Goal: Task Accomplishment & Management: Use online tool/utility

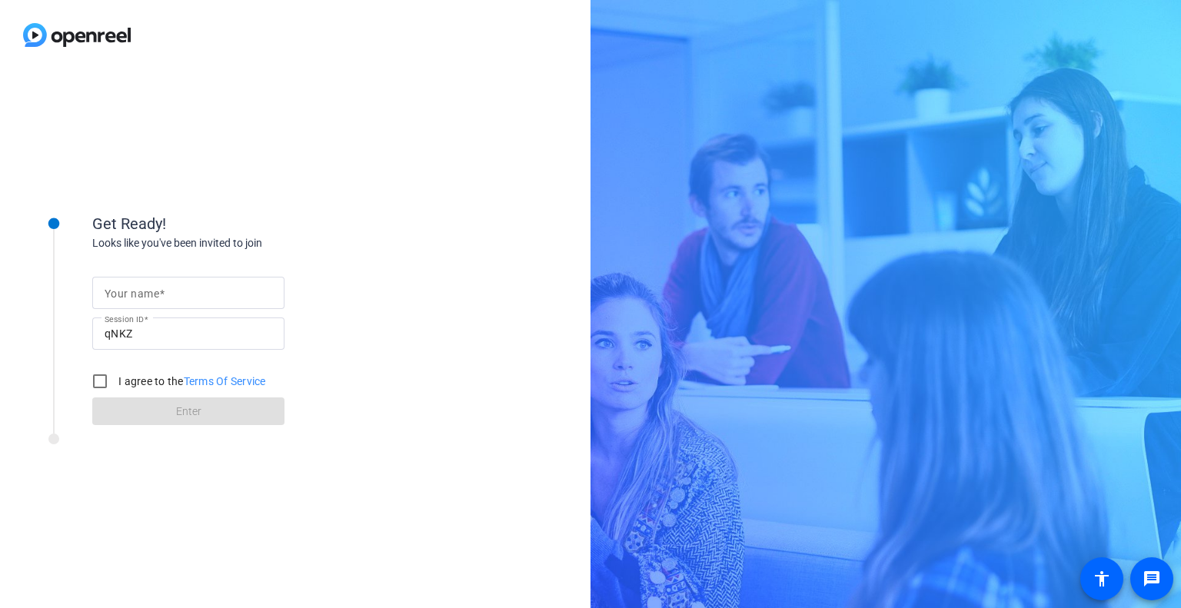
click at [1021, 375] on div "Get Ready! Looks like you've been invited to join Your name Session ID qNKZ I a…" at bounding box center [590, 304] width 1181 height 608
click at [177, 301] on input "Your name" at bounding box center [189, 293] width 168 height 18
type input "[PERSON_NAME]"
click at [92, 382] on input "I agree to the Terms Of Service" at bounding box center [100, 381] width 31 height 31
checkbox input "true"
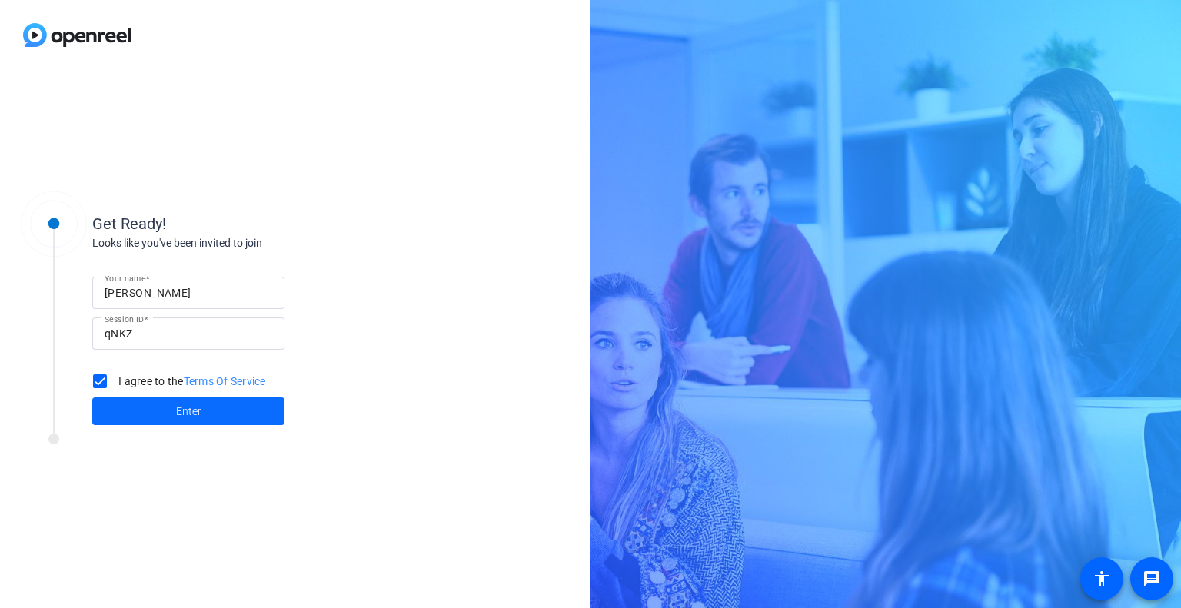
click at [196, 417] on span "Enter" at bounding box center [188, 412] width 25 height 16
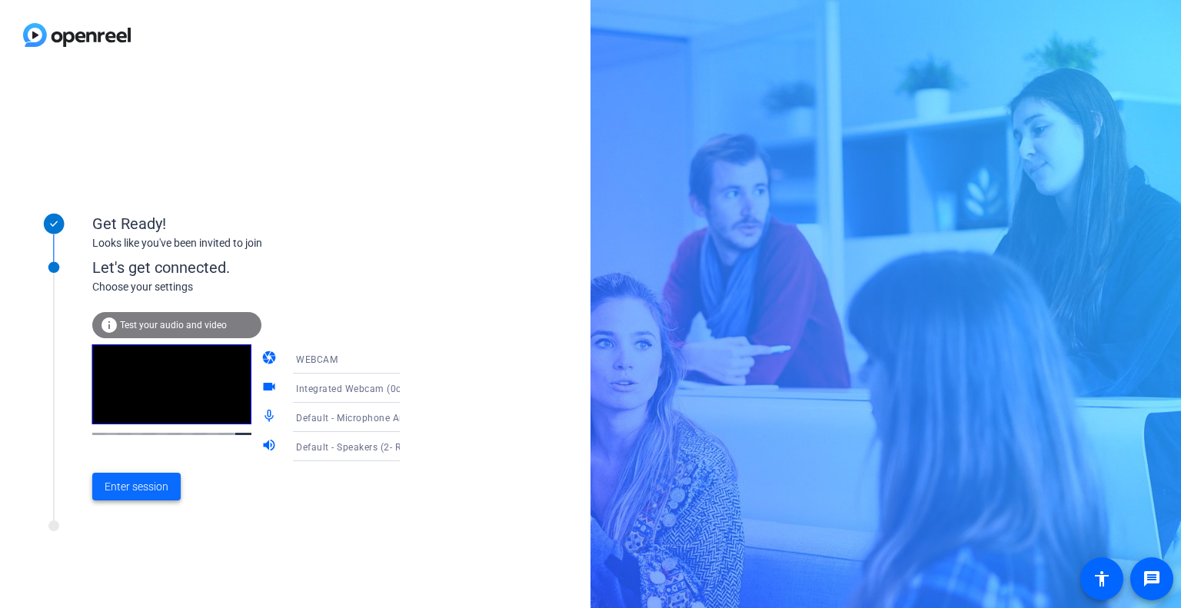
click at [157, 485] on span "Enter session" at bounding box center [137, 487] width 64 height 16
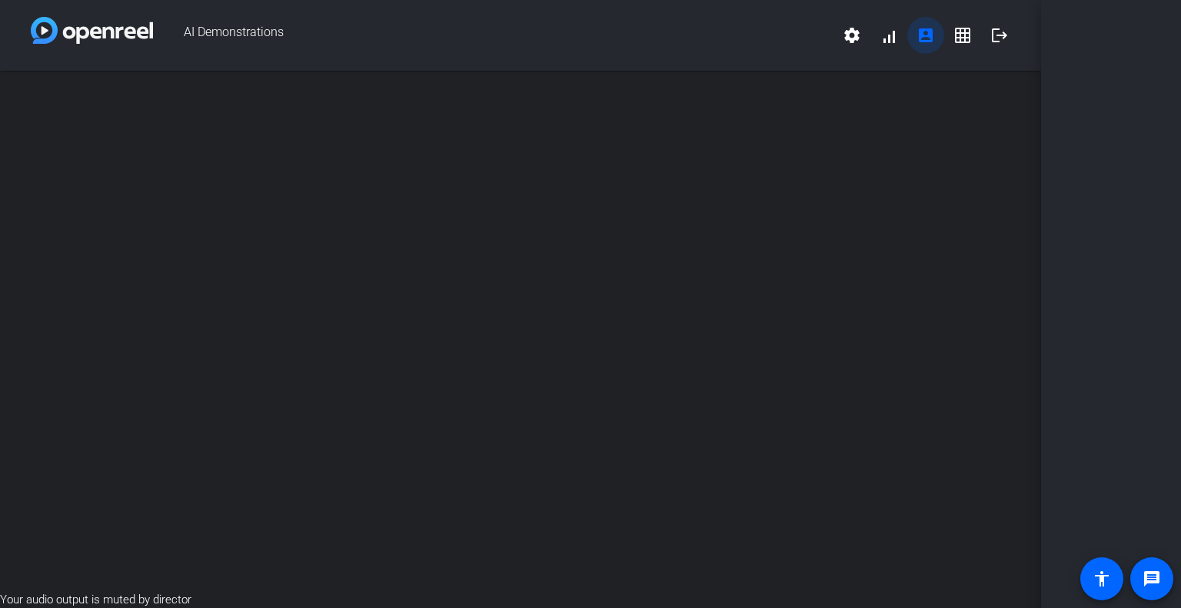
click at [923, 30] on mat-icon "account_box" at bounding box center [926, 35] width 18 height 18
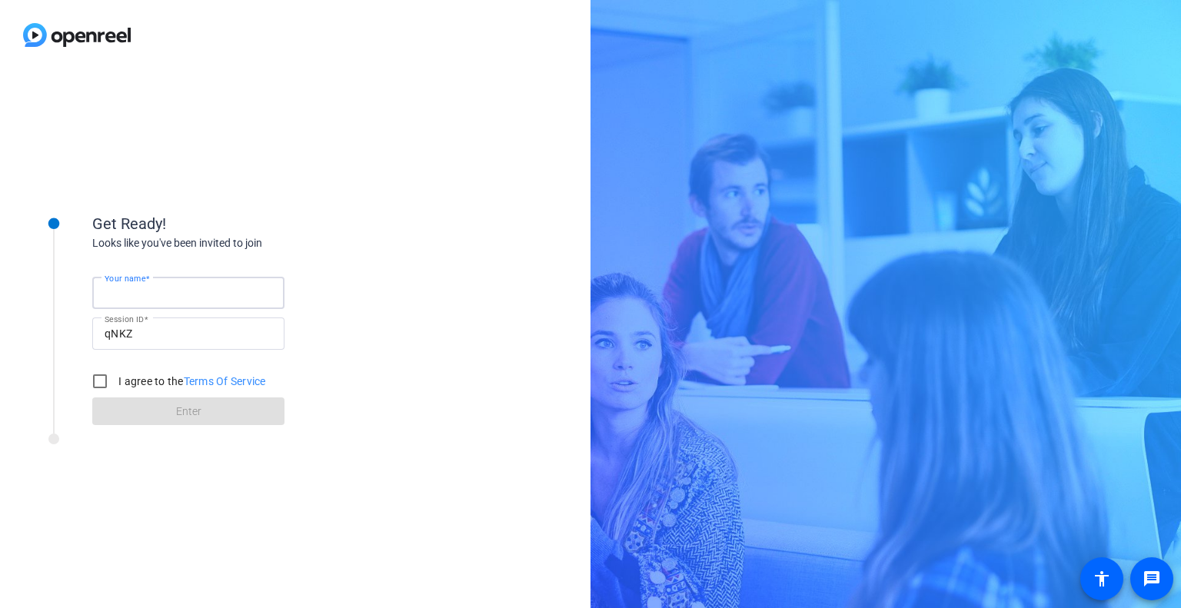
click at [169, 285] on input "Your name" at bounding box center [189, 293] width 168 height 18
type input "[PERSON_NAME]"
click at [98, 380] on input "I agree to the Terms Of Service" at bounding box center [100, 381] width 31 height 31
checkbox input "true"
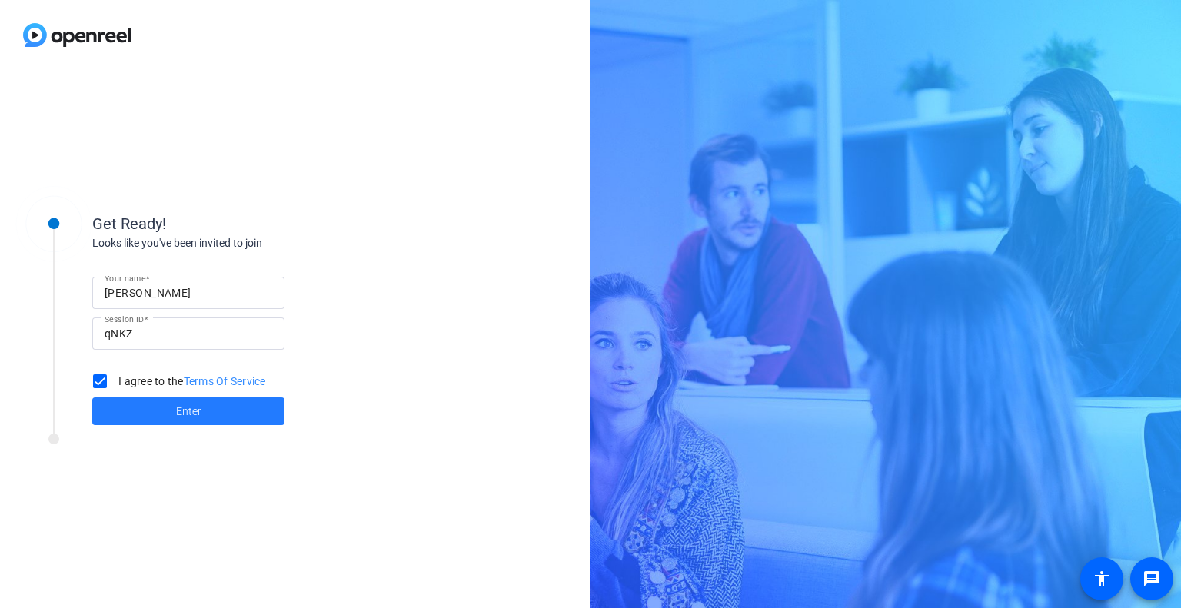
click at [235, 408] on span at bounding box center [188, 411] width 192 height 37
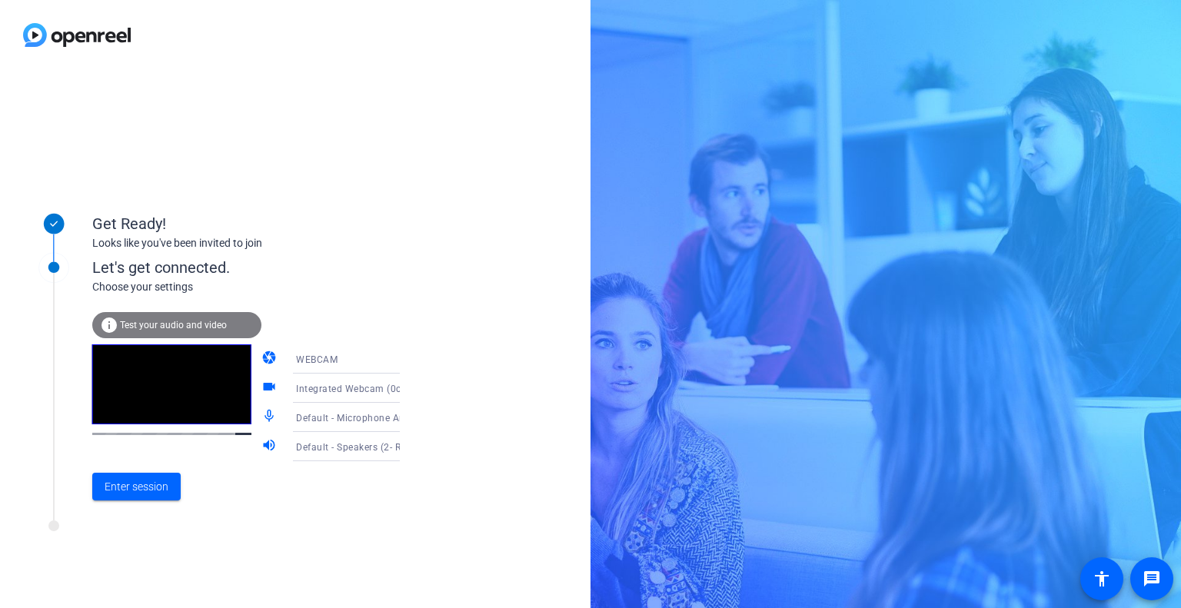
click at [406, 418] on icon at bounding box center [415, 417] width 18 height 18
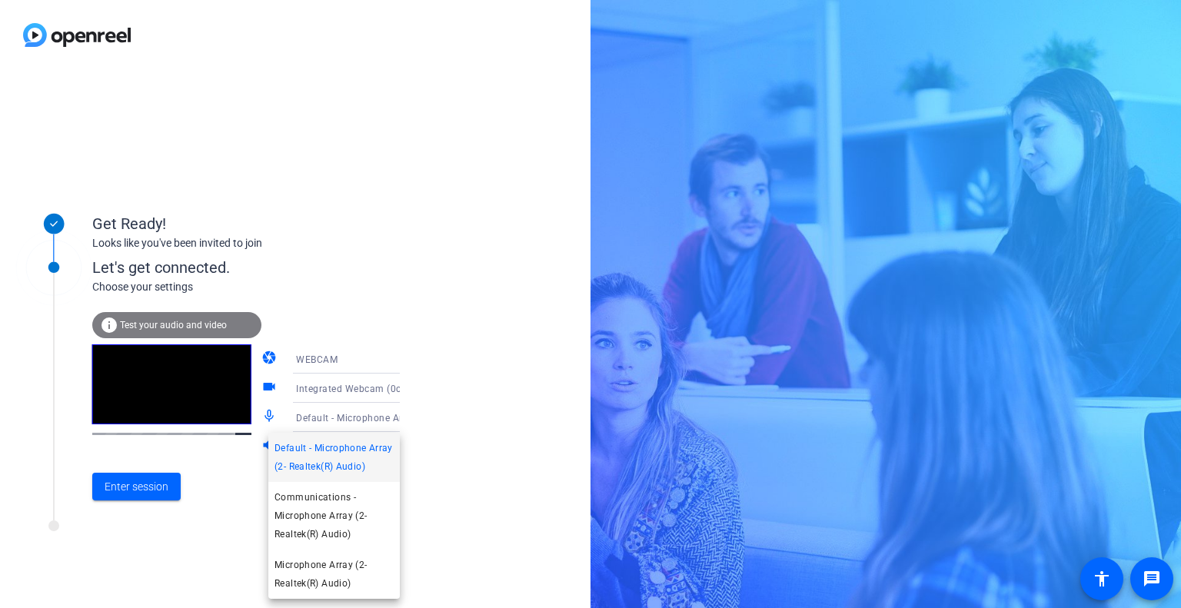
click at [502, 460] on div at bounding box center [590, 304] width 1181 height 608
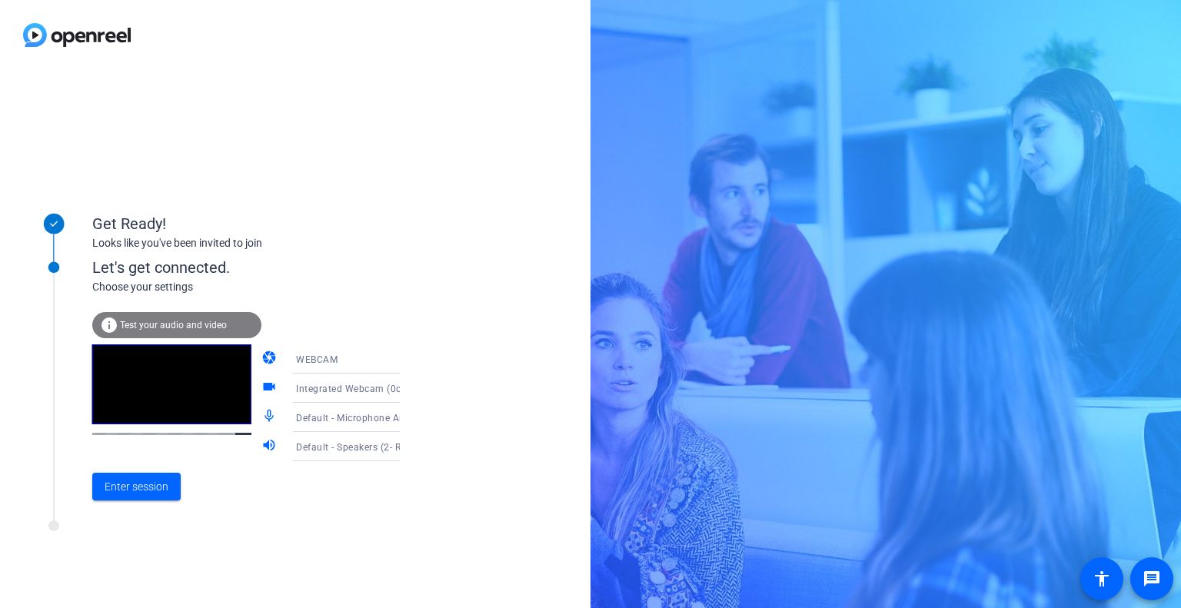
click at [406, 444] on icon at bounding box center [415, 447] width 18 height 18
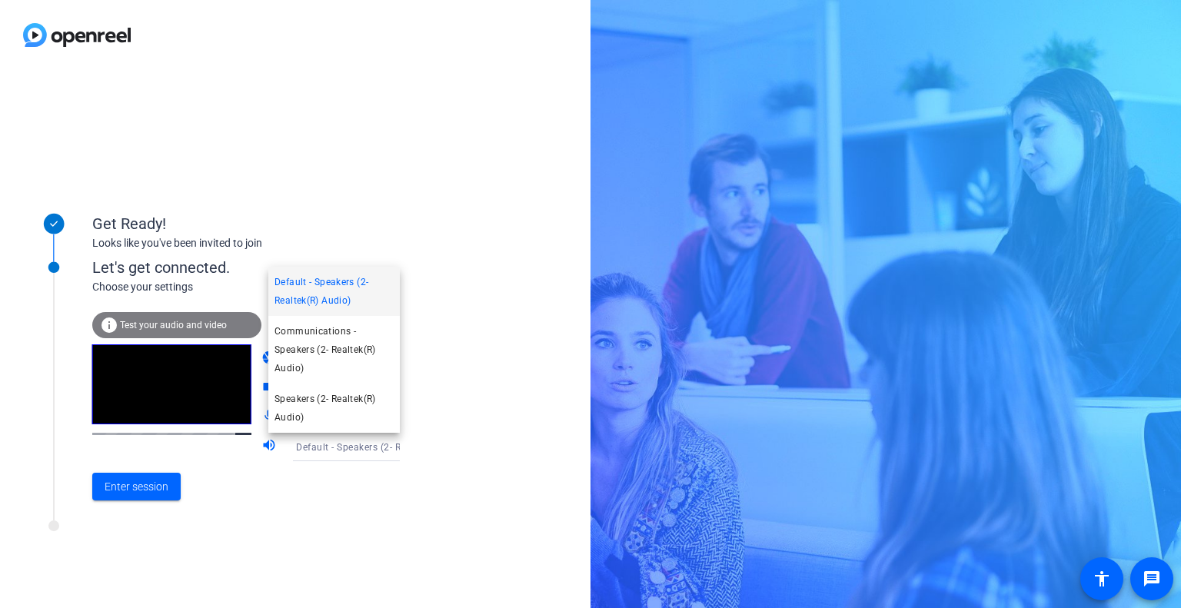
click at [481, 392] on div at bounding box center [590, 304] width 1181 height 608
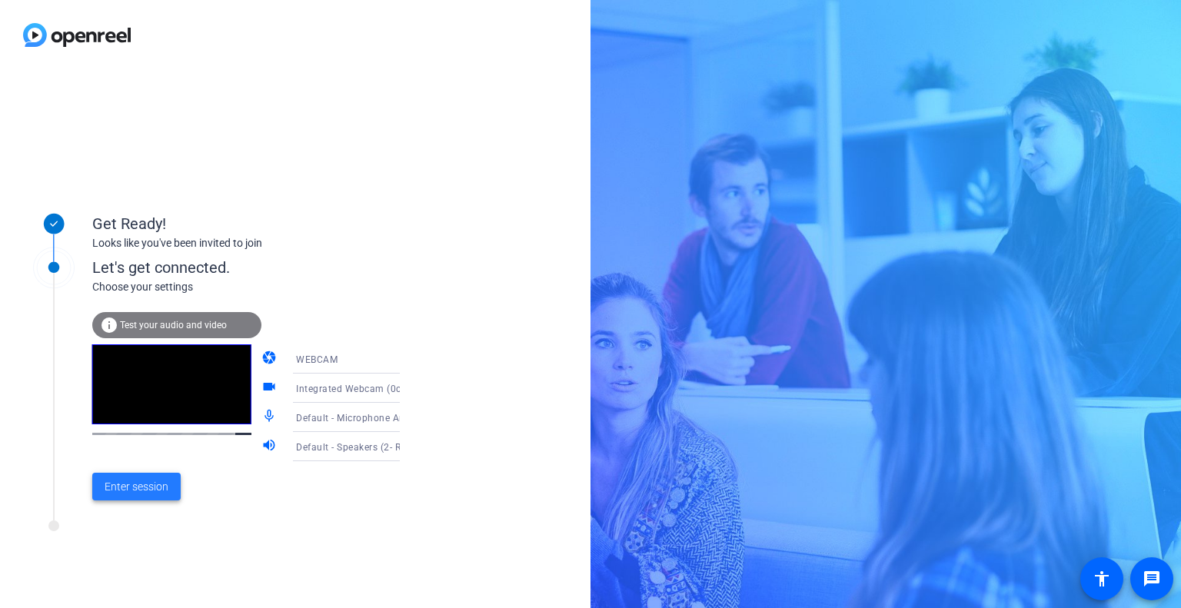
click at [125, 485] on span "Enter session" at bounding box center [137, 487] width 64 height 16
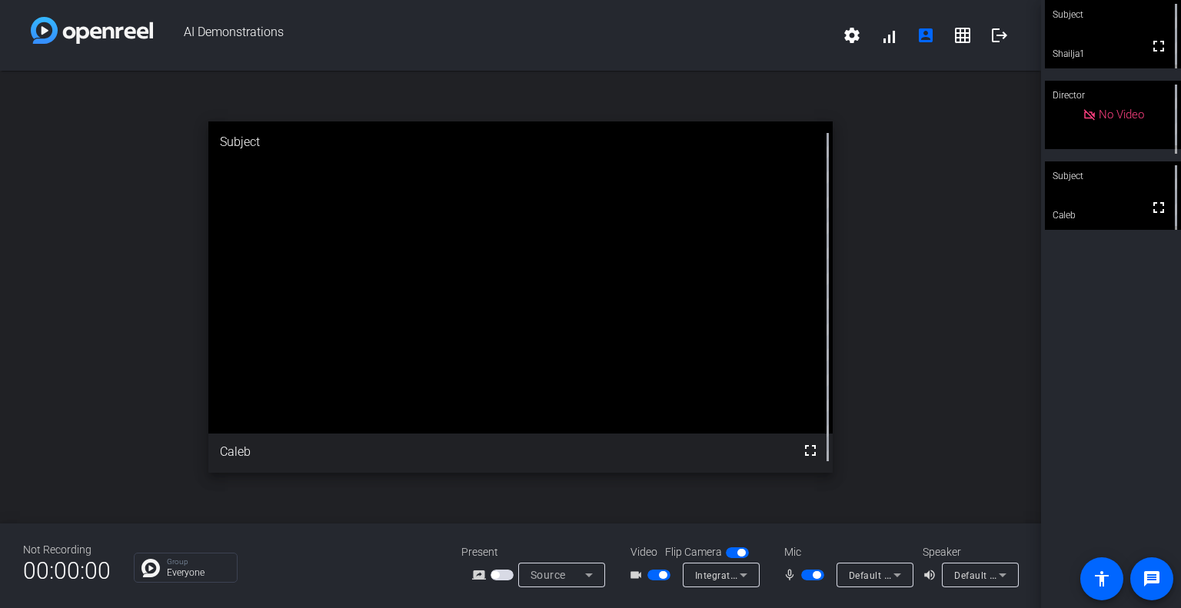
click at [732, 553] on span "button" at bounding box center [737, 553] width 23 height 11
click at [654, 577] on span "button" at bounding box center [659, 575] width 23 height 11
click at [898, 568] on icon at bounding box center [897, 575] width 18 height 18
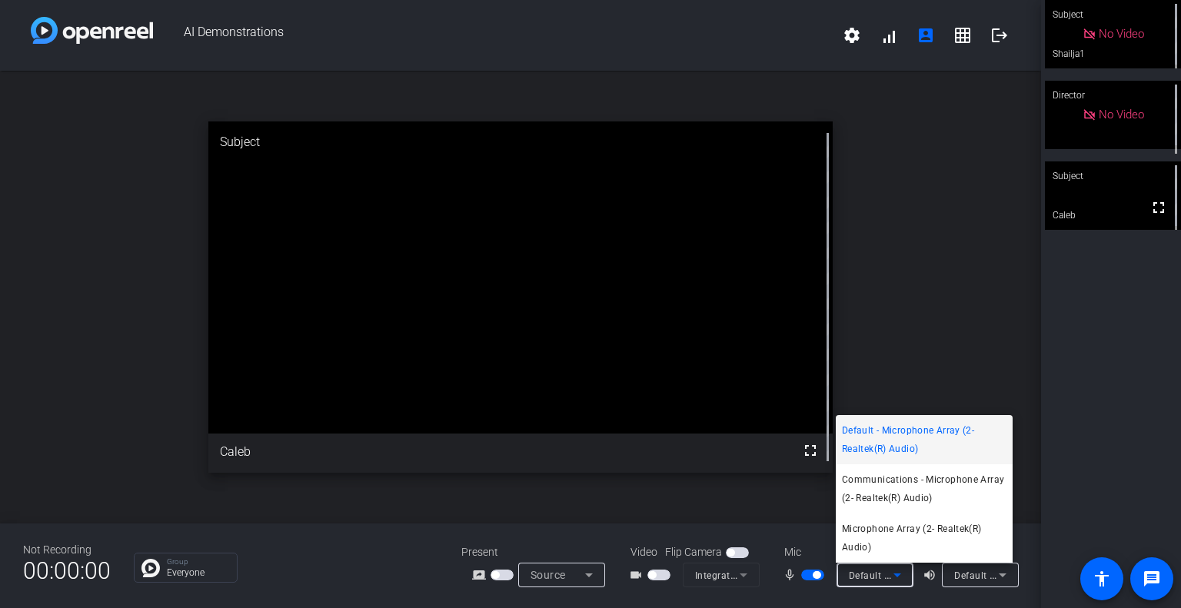
click at [954, 365] on div at bounding box center [590, 304] width 1181 height 608
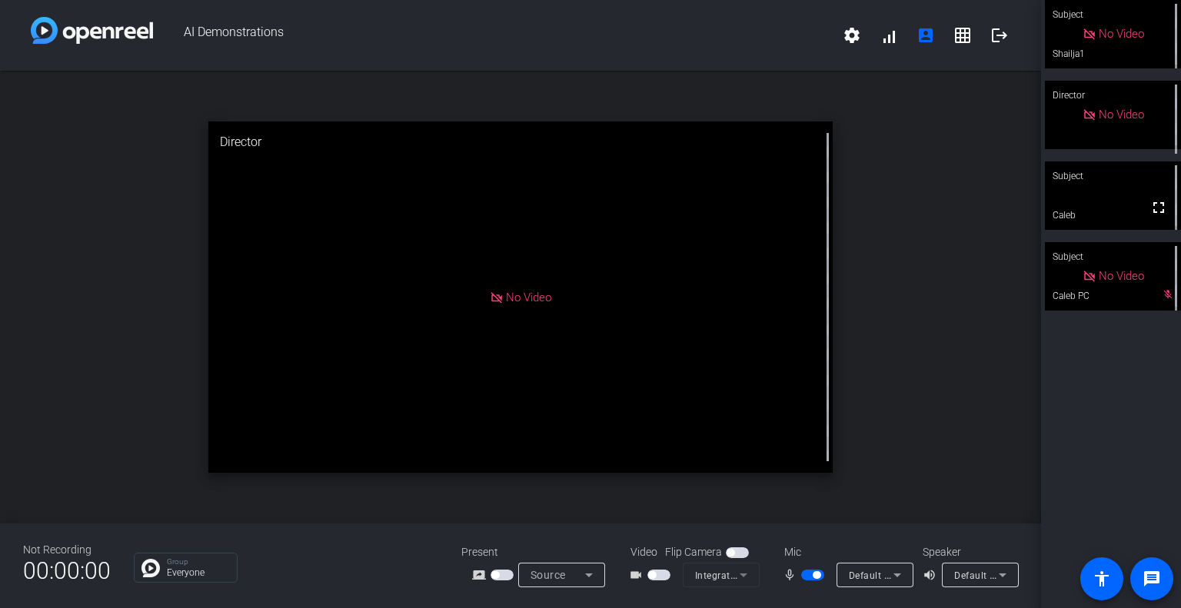
click at [895, 574] on icon at bounding box center [897, 575] width 18 height 18
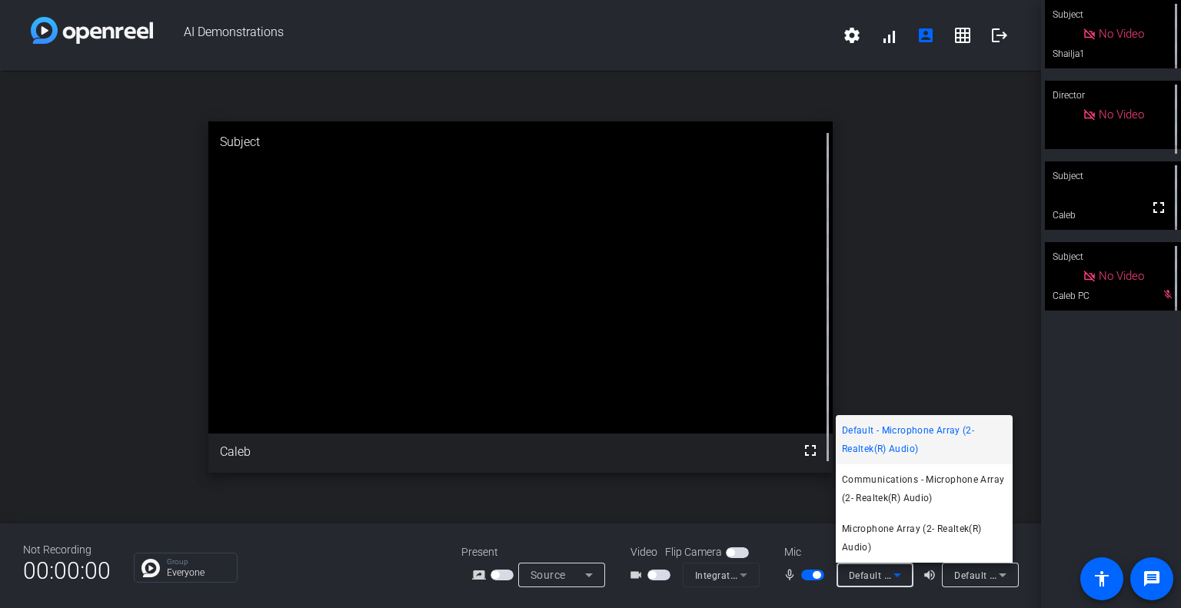
click at [805, 572] on div at bounding box center [590, 304] width 1181 height 608
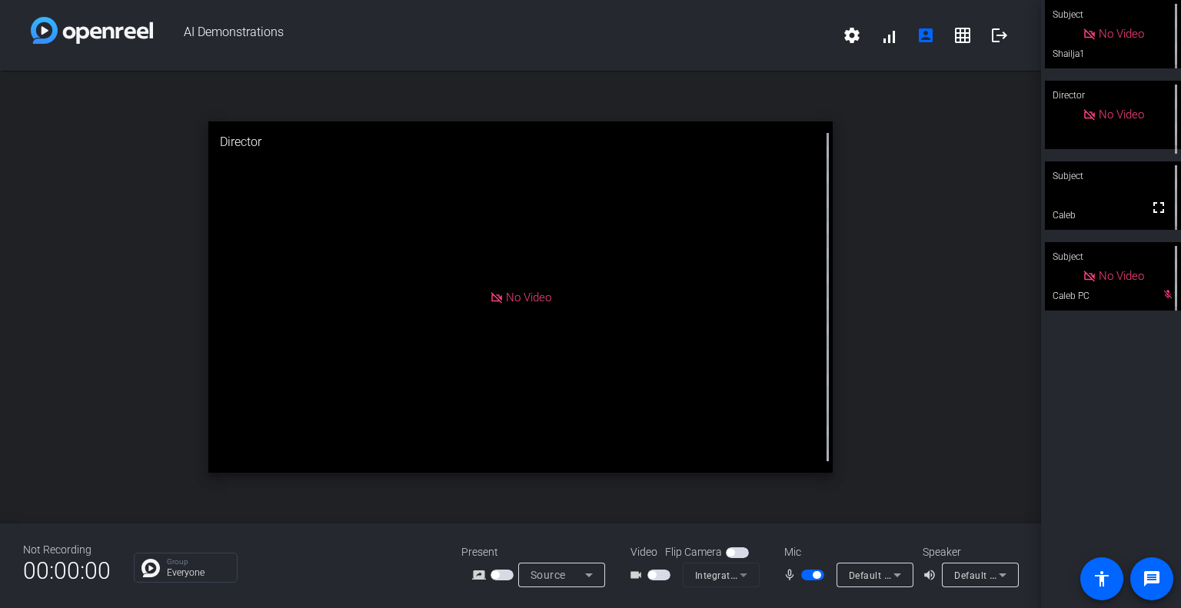
click at [806, 575] on span "button" at bounding box center [812, 575] width 23 height 11
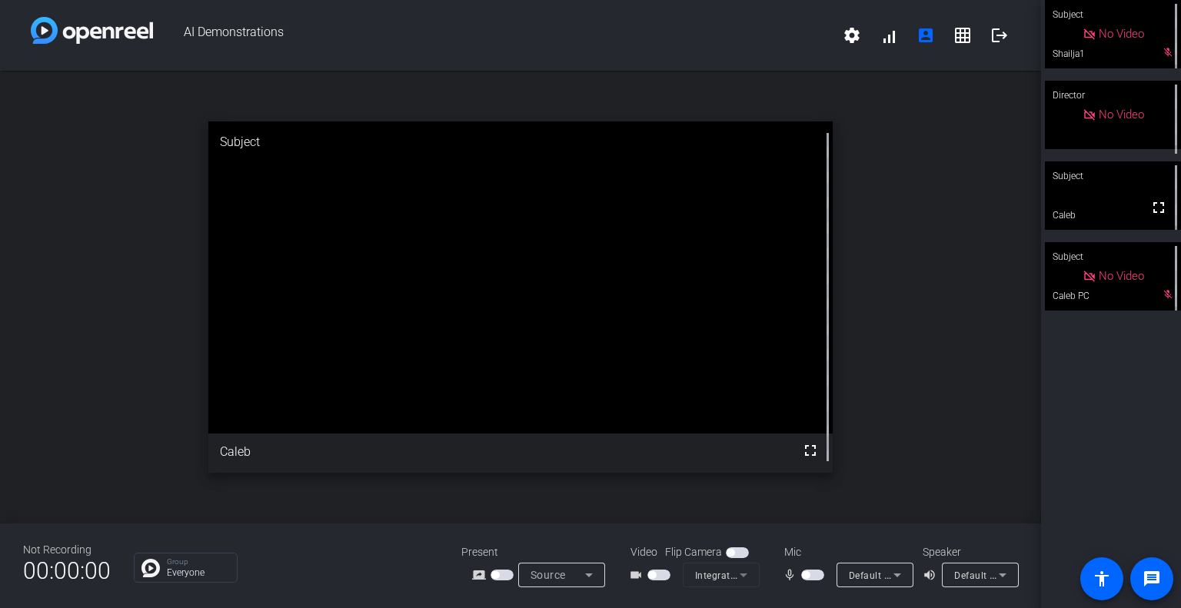
click at [961, 211] on div "open_in_new Subject fullscreen Caleb" at bounding box center [520, 297] width 1041 height 453
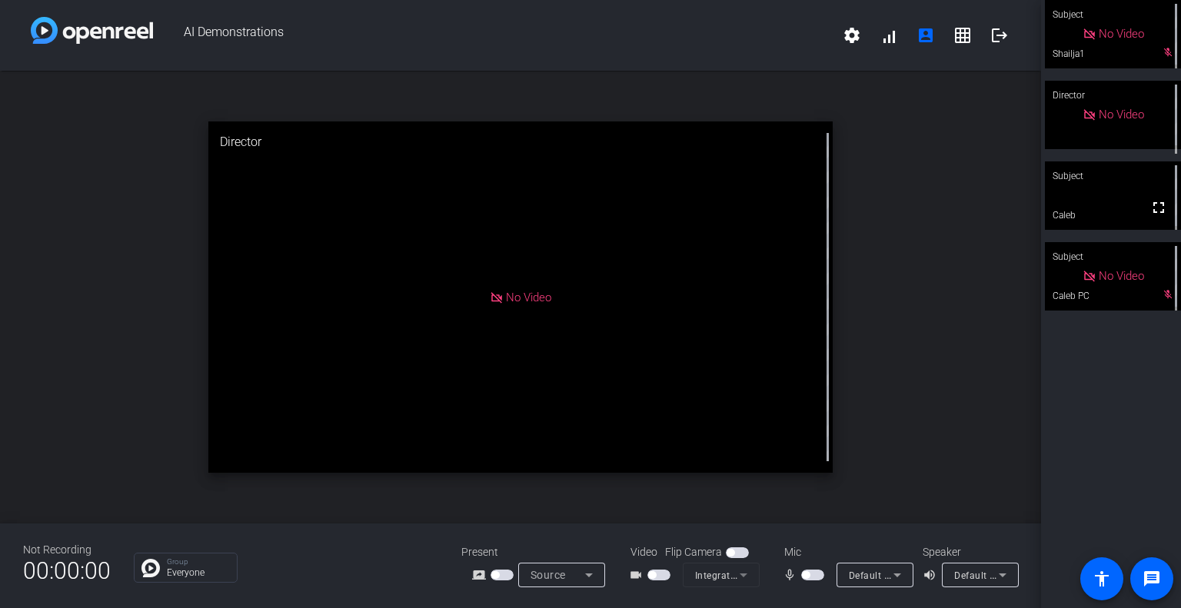
click at [898, 575] on icon at bounding box center [898, 576] width 8 height 4
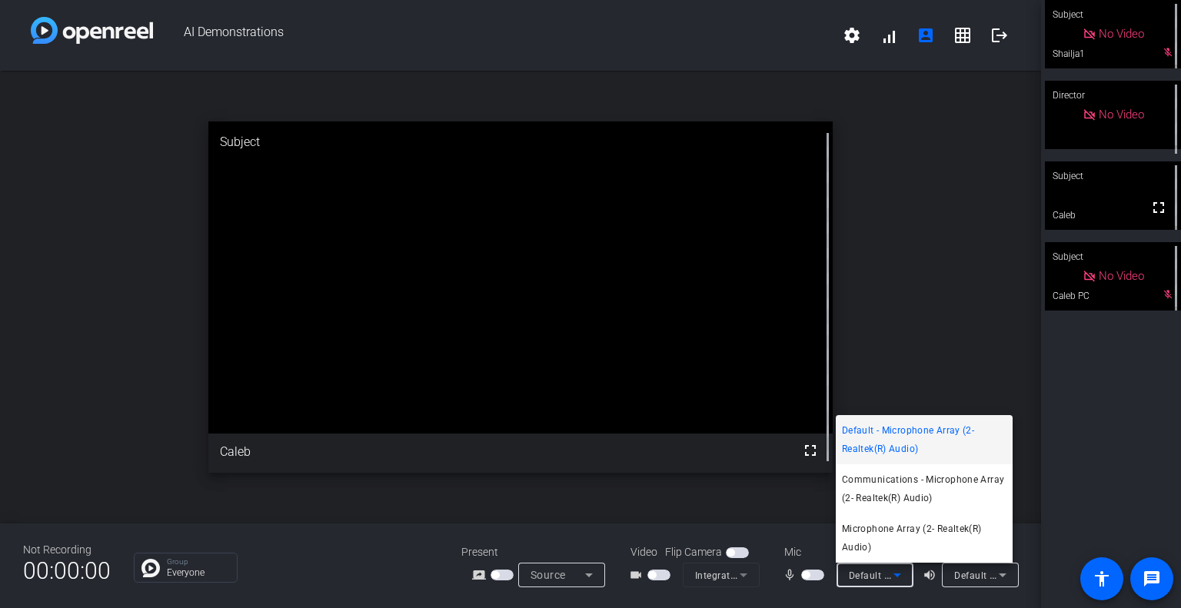
click at [999, 572] on div at bounding box center [590, 304] width 1181 height 608
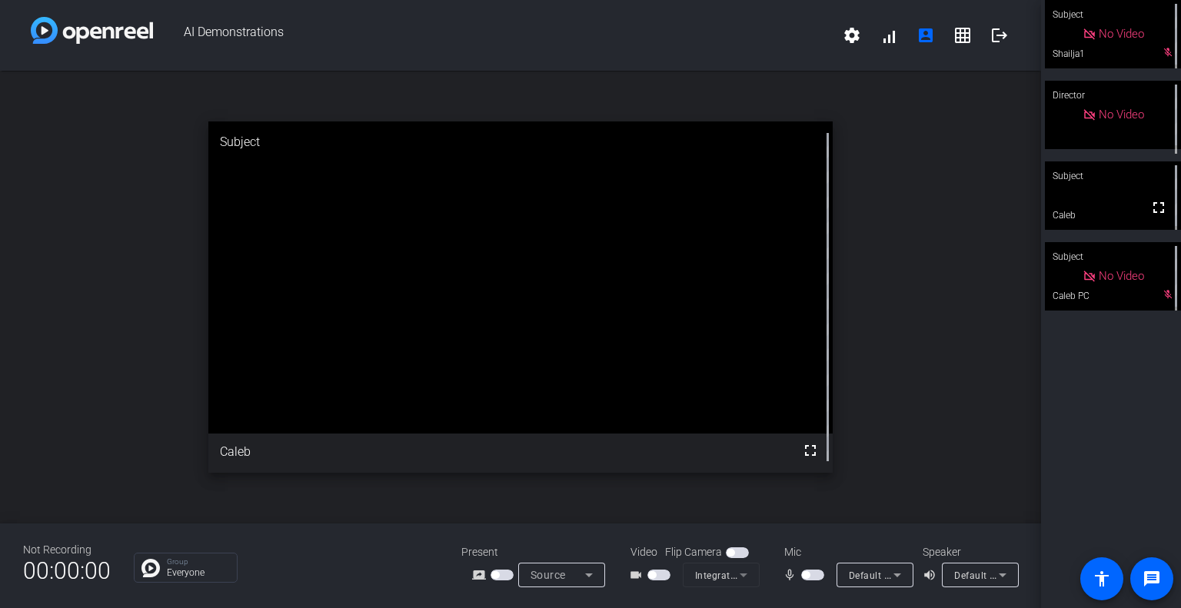
click at [999, 572] on icon at bounding box center [1003, 575] width 18 height 18
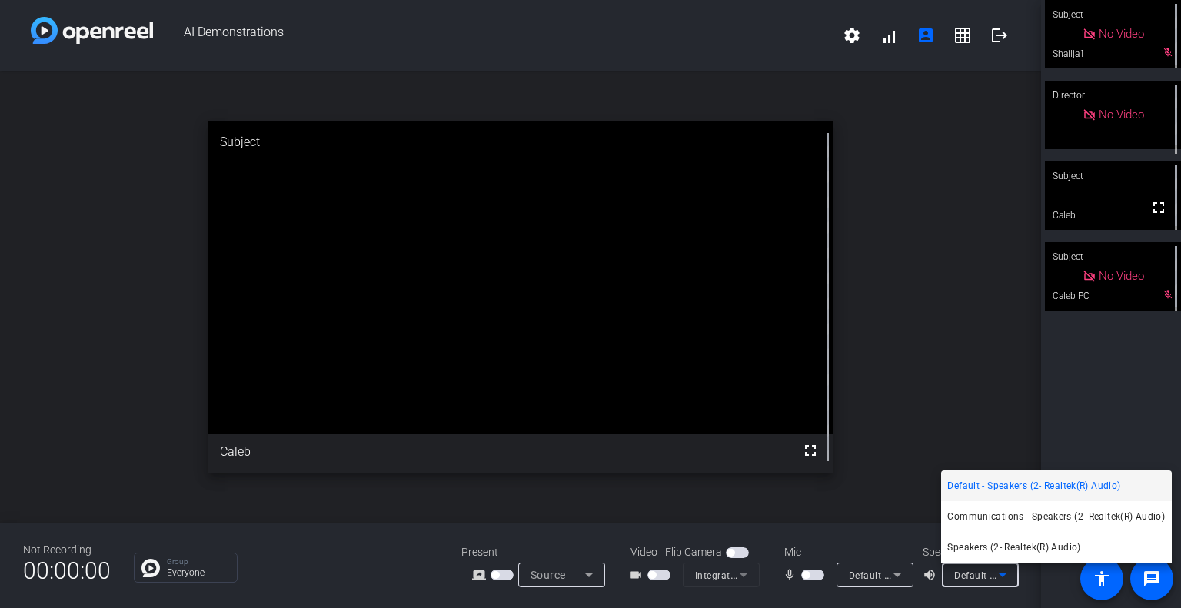
click at [971, 368] on div at bounding box center [590, 304] width 1181 height 608
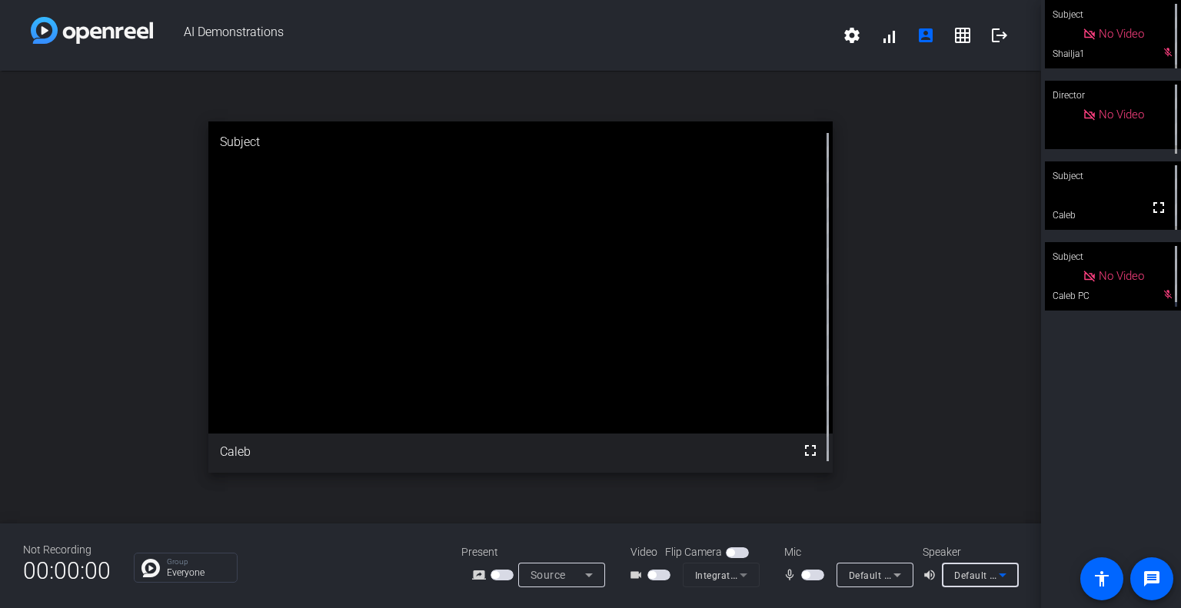
click at [1007, 576] on icon at bounding box center [1003, 575] width 18 height 18
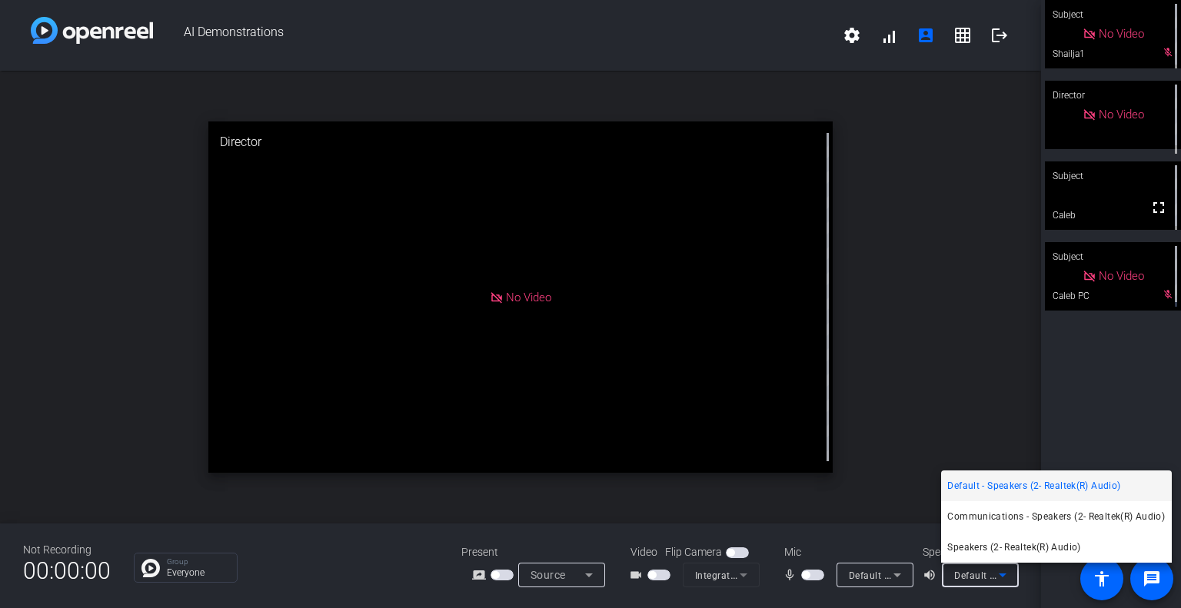
click at [898, 575] on div at bounding box center [590, 304] width 1181 height 608
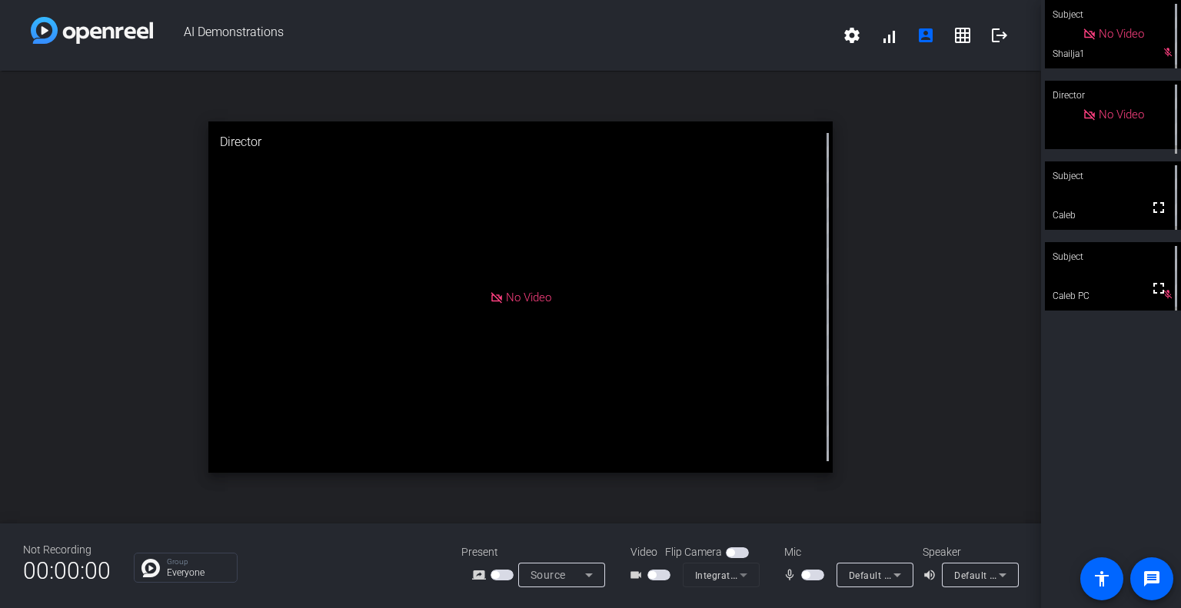
click at [895, 575] on icon at bounding box center [898, 576] width 8 height 4
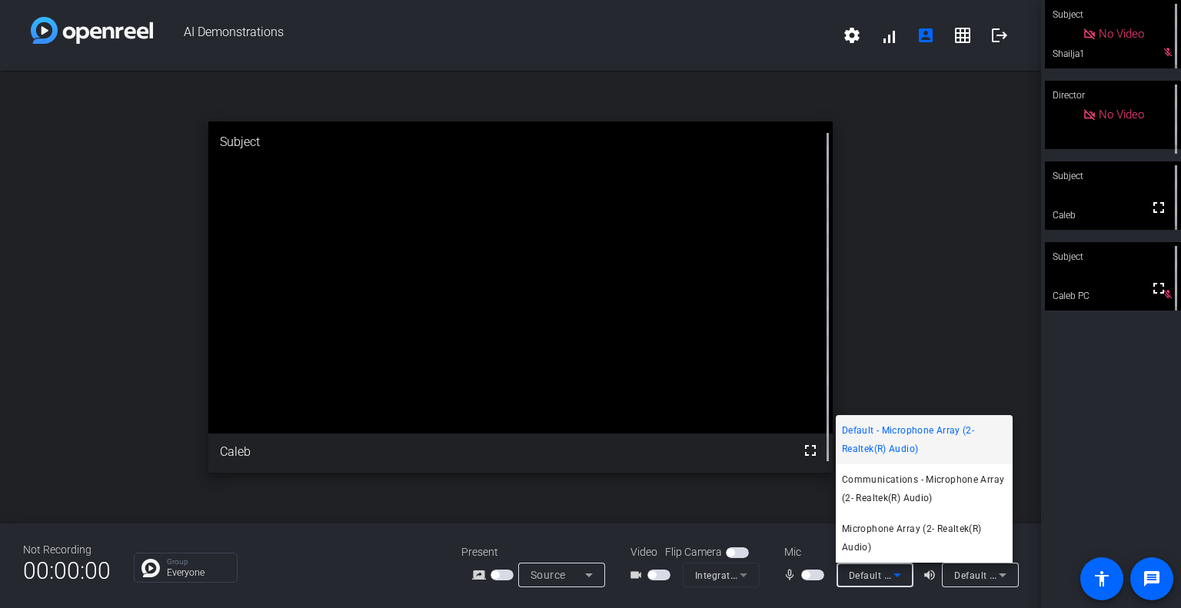
click at [1151, 578] on div at bounding box center [590, 304] width 1181 height 608
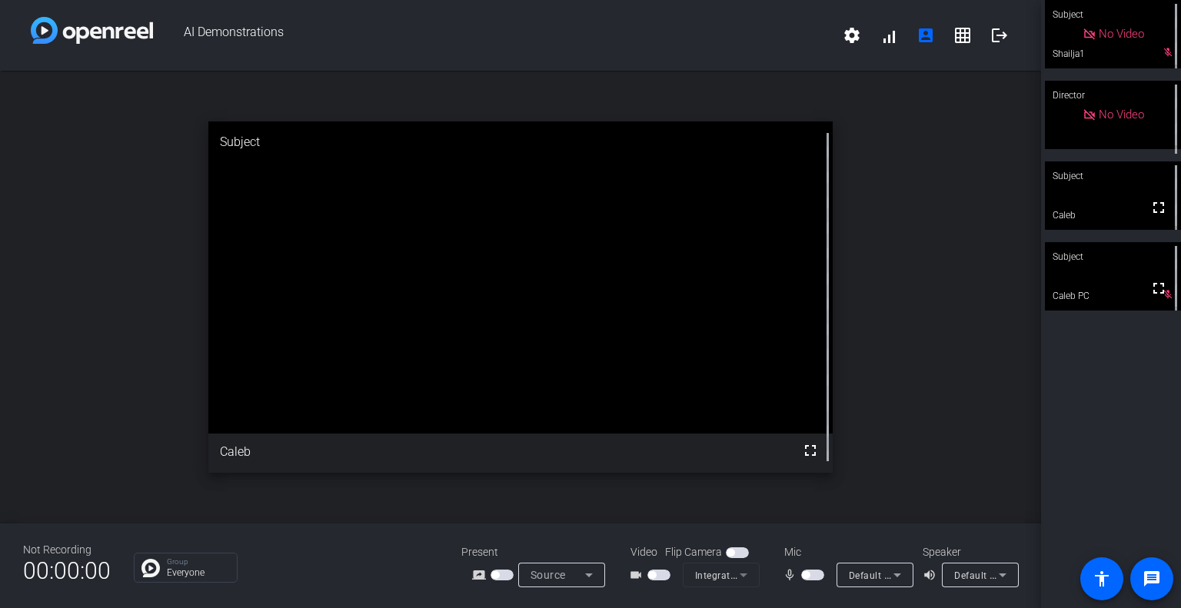
click at [999, 578] on icon at bounding box center [1003, 575] width 18 height 18
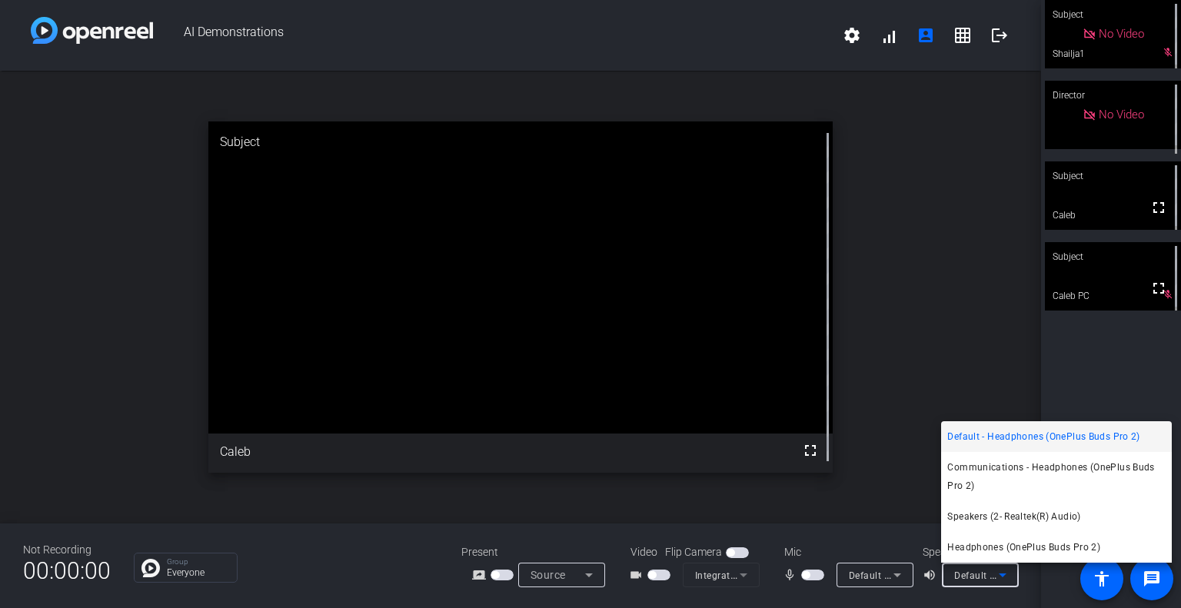
click at [895, 568] on div at bounding box center [590, 304] width 1181 height 608
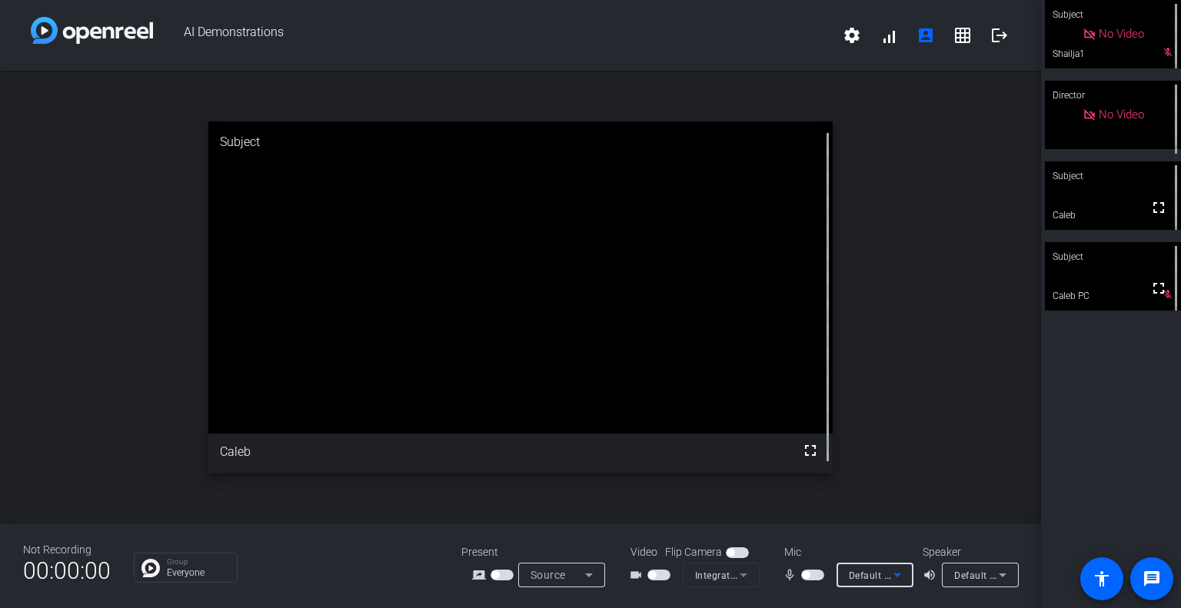
click at [895, 577] on icon at bounding box center [897, 575] width 18 height 18
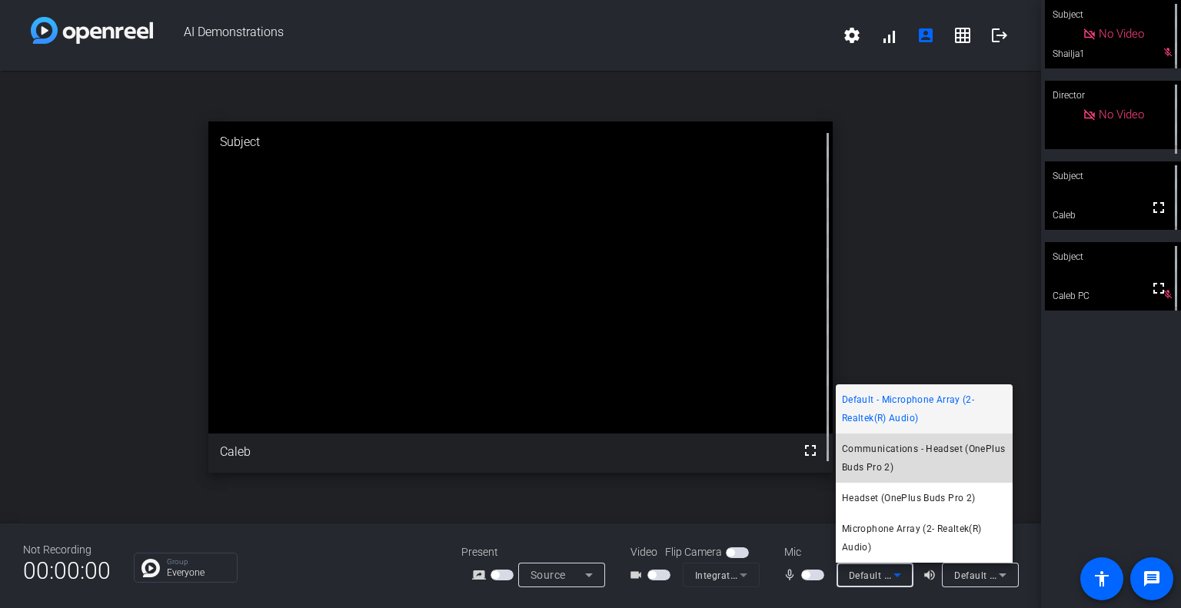
click at [930, 465] on span "Communications - Headset (OnePlus Buds Pro 2)" at bounding box center [924, 458] width 165 height 37
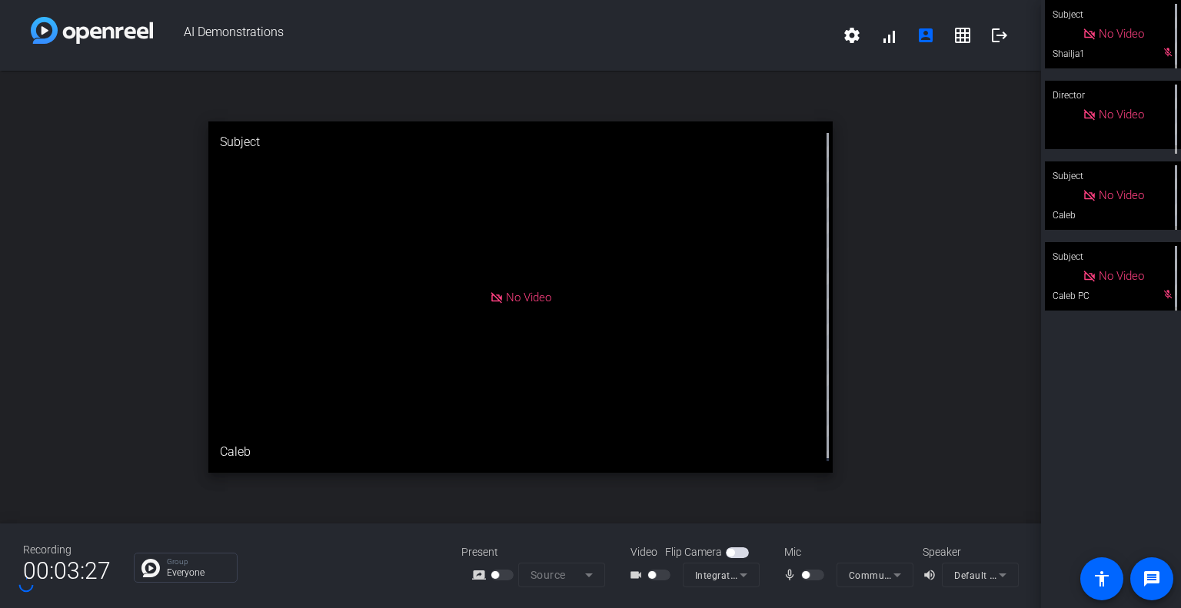
click at [984, 253] on div "open_in_new Subject No Video Caleb" at bounding box center [520, 297] width 1041 height 453
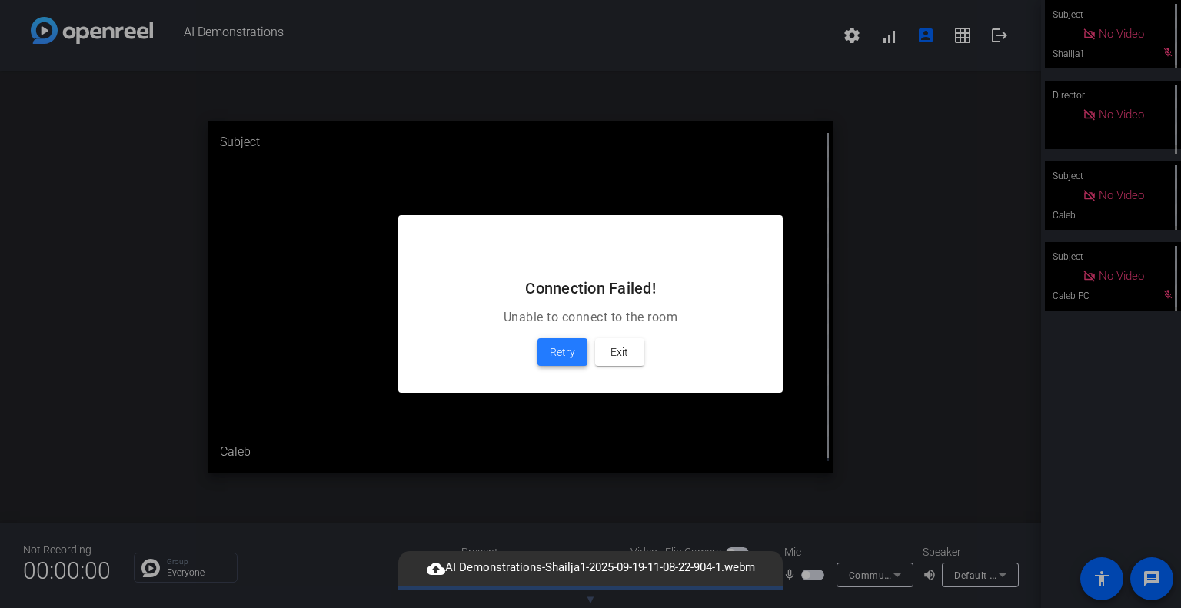
click at [562, 347] on span "Retry" at bounding box center [562, 352] width 25 height 18
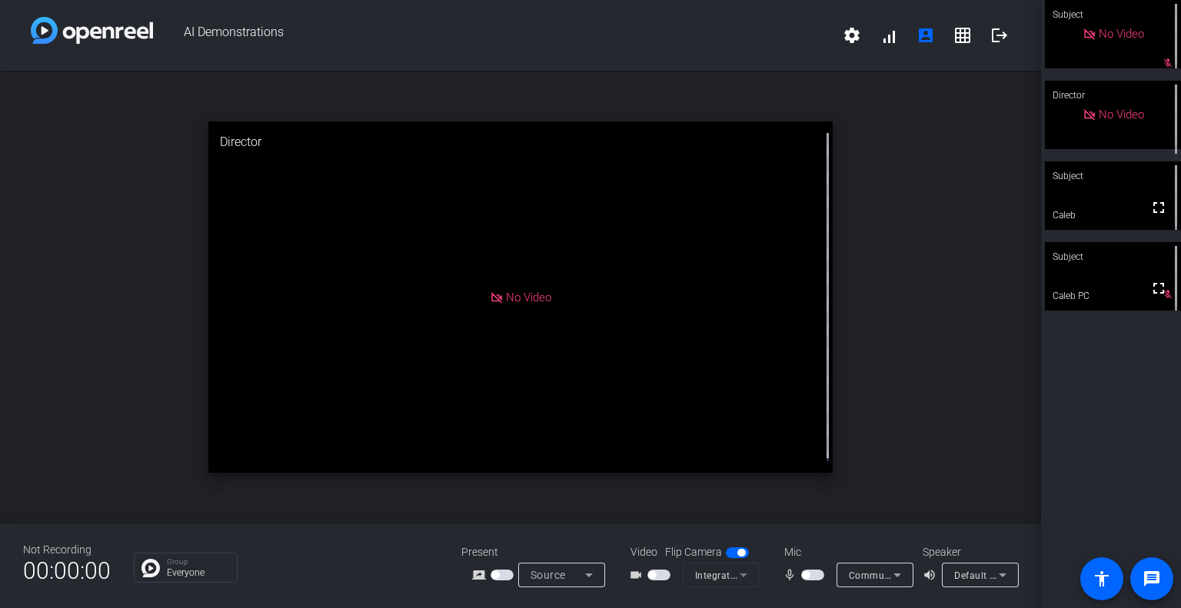
click at [825, 570] on span "button" at bounding box center [812, 575] width 23 height 11
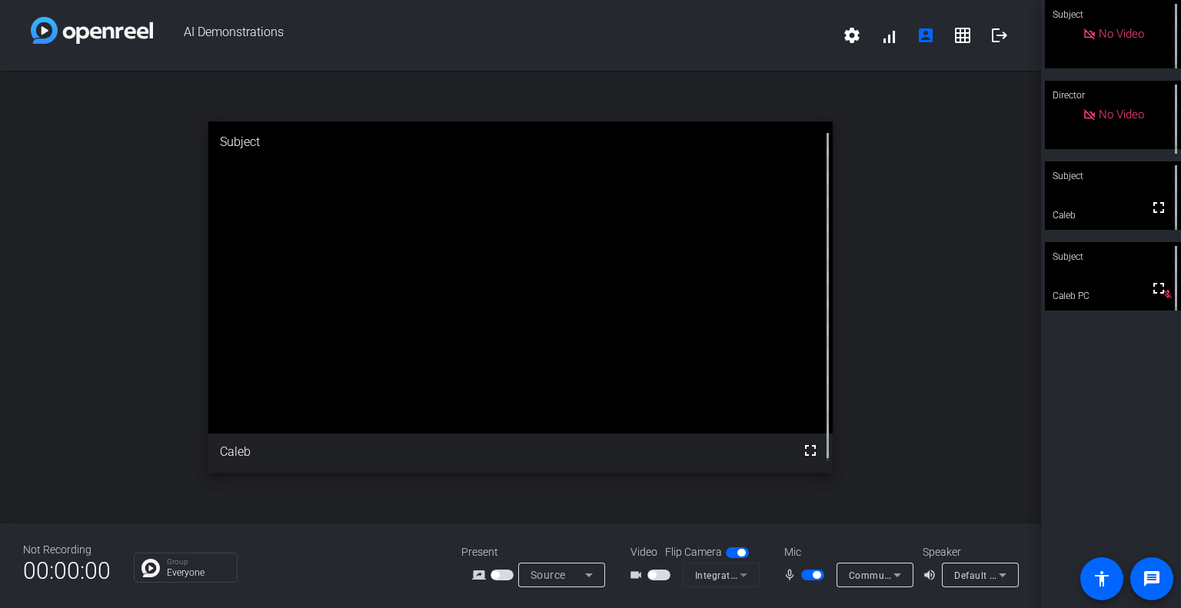
click at [825, 570] on span "button" at bounding box center [812, 575] width 23 height 11
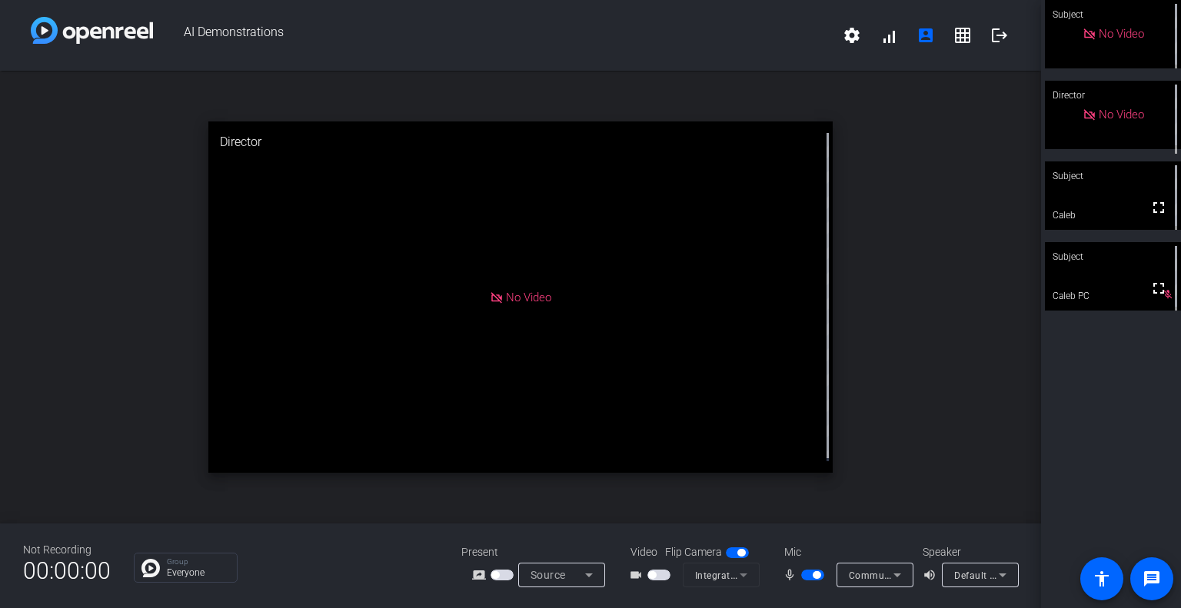
click at [825, 570] on span "button" at bounding box center [812, 575] width 23 height 11
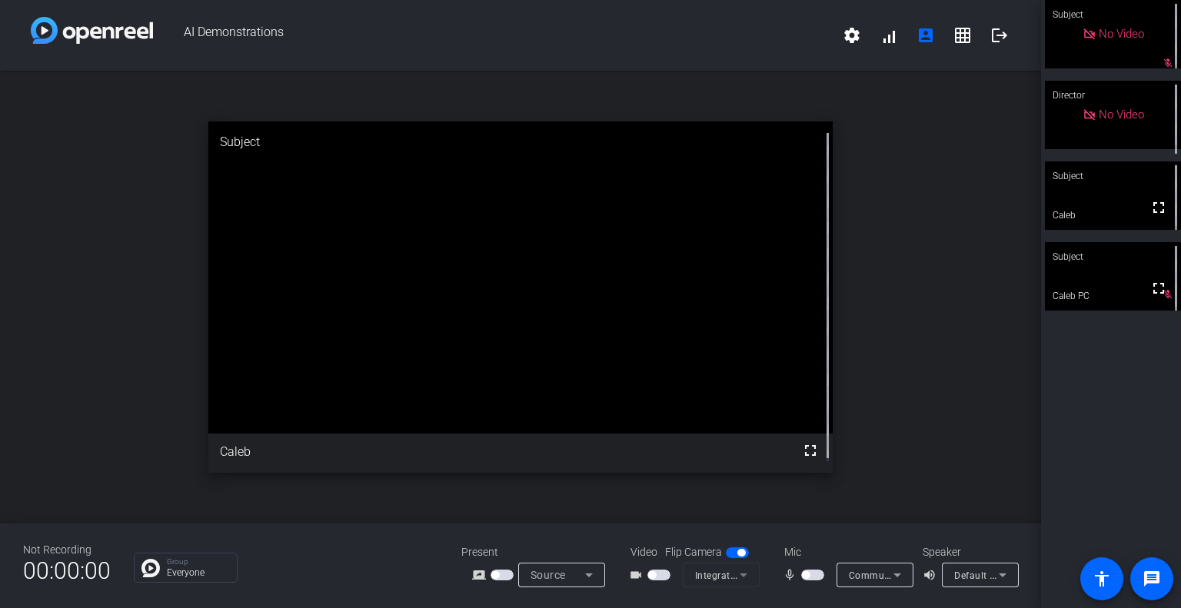
click at [1107, 268] on div "Subject" at bounding box center [1113, 256] width 136 height 29
click at [825, 570] on span "button" at bounding box center [812, 575] width 23 height 11
